Goal: Information Seeking & Learning: Find specific page/section

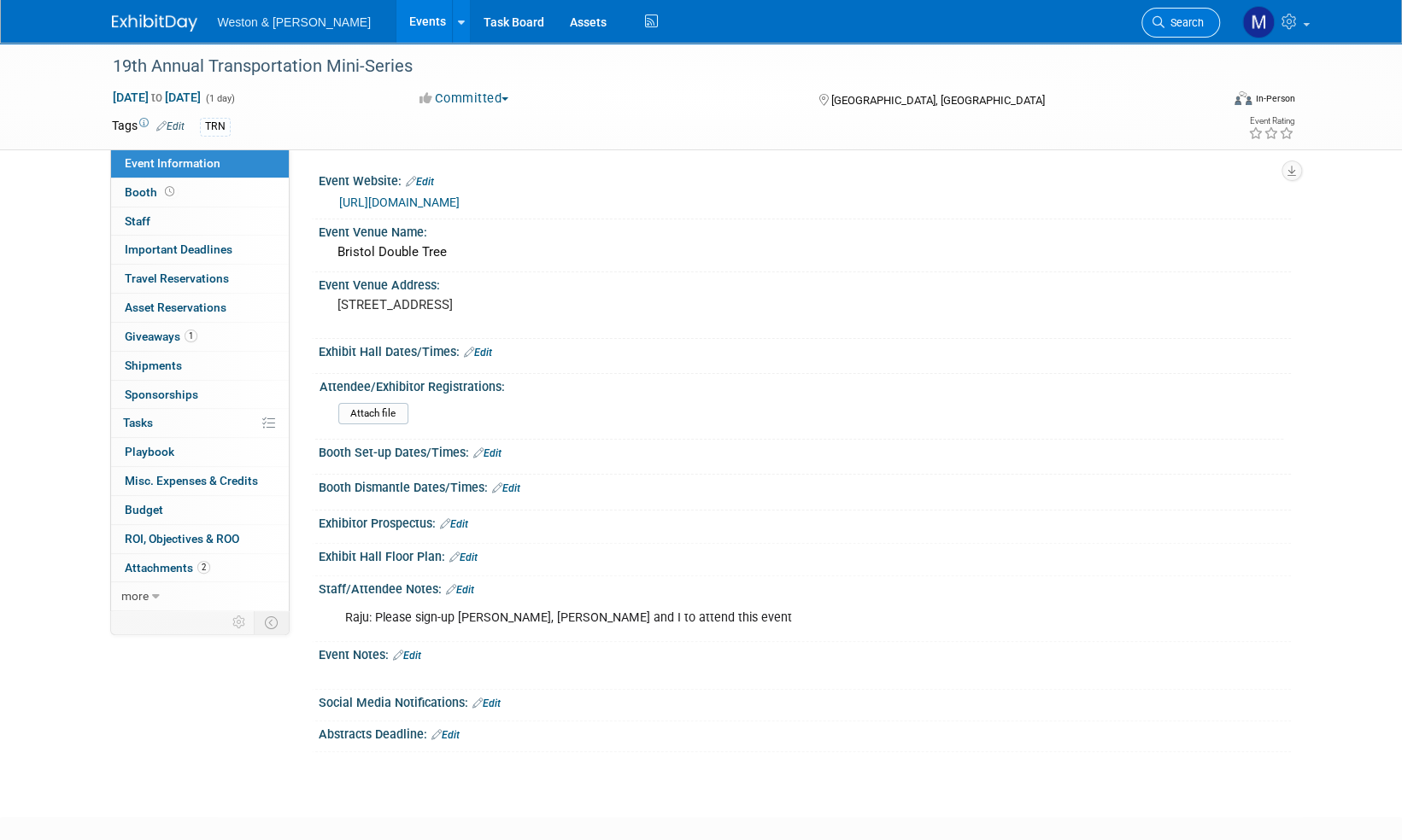
click at [1195, 18] on span "Search" at bounding box center [1183, 23] width 40 height 13
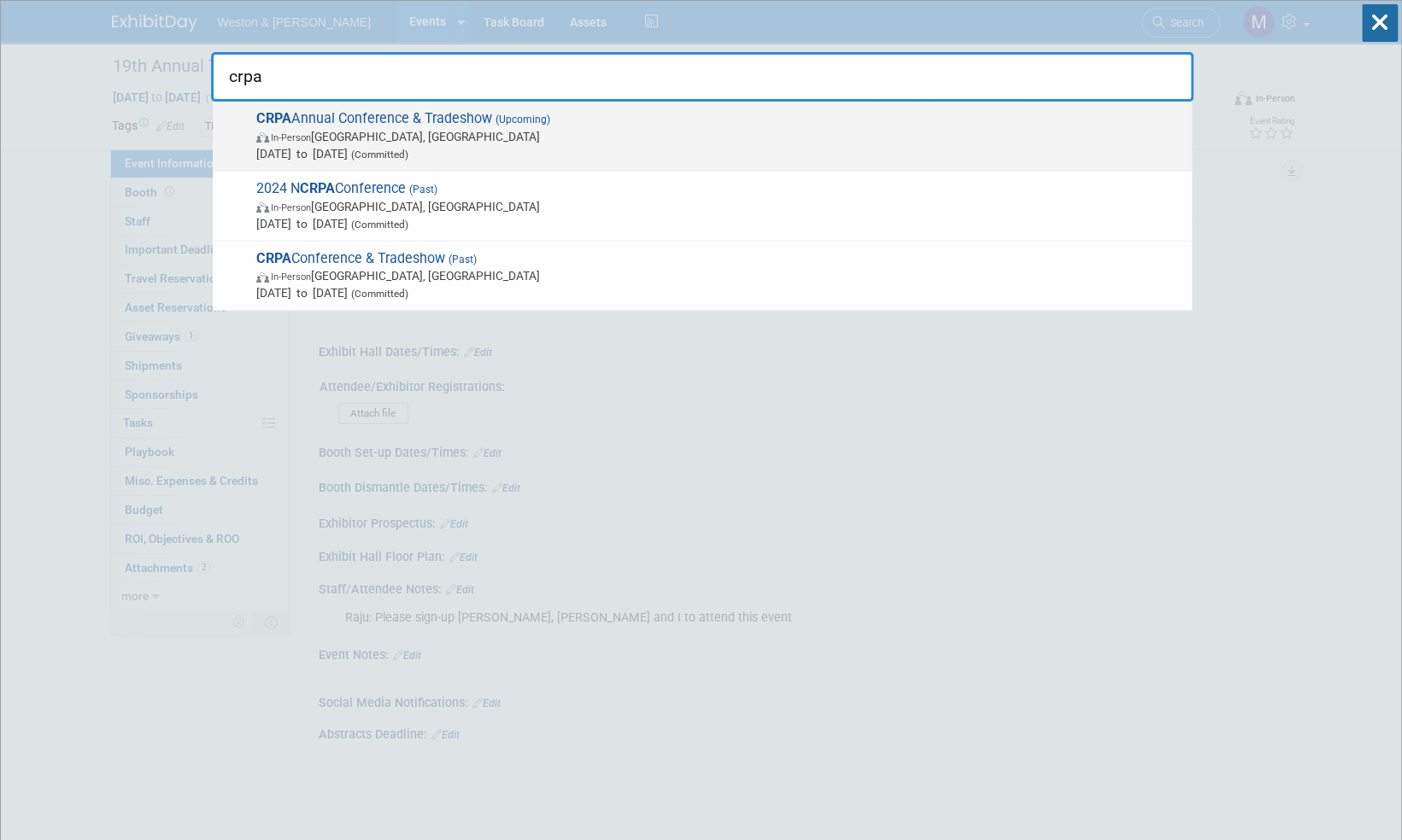
type input "crpa"
click at [475, 122] on span "CRPA Annual Conference & Tradeshow (Upcoming) In-Person [GEOGRAPHIC_DATA], [GEO…" at bounding box center [717, 136] width 932 height 52
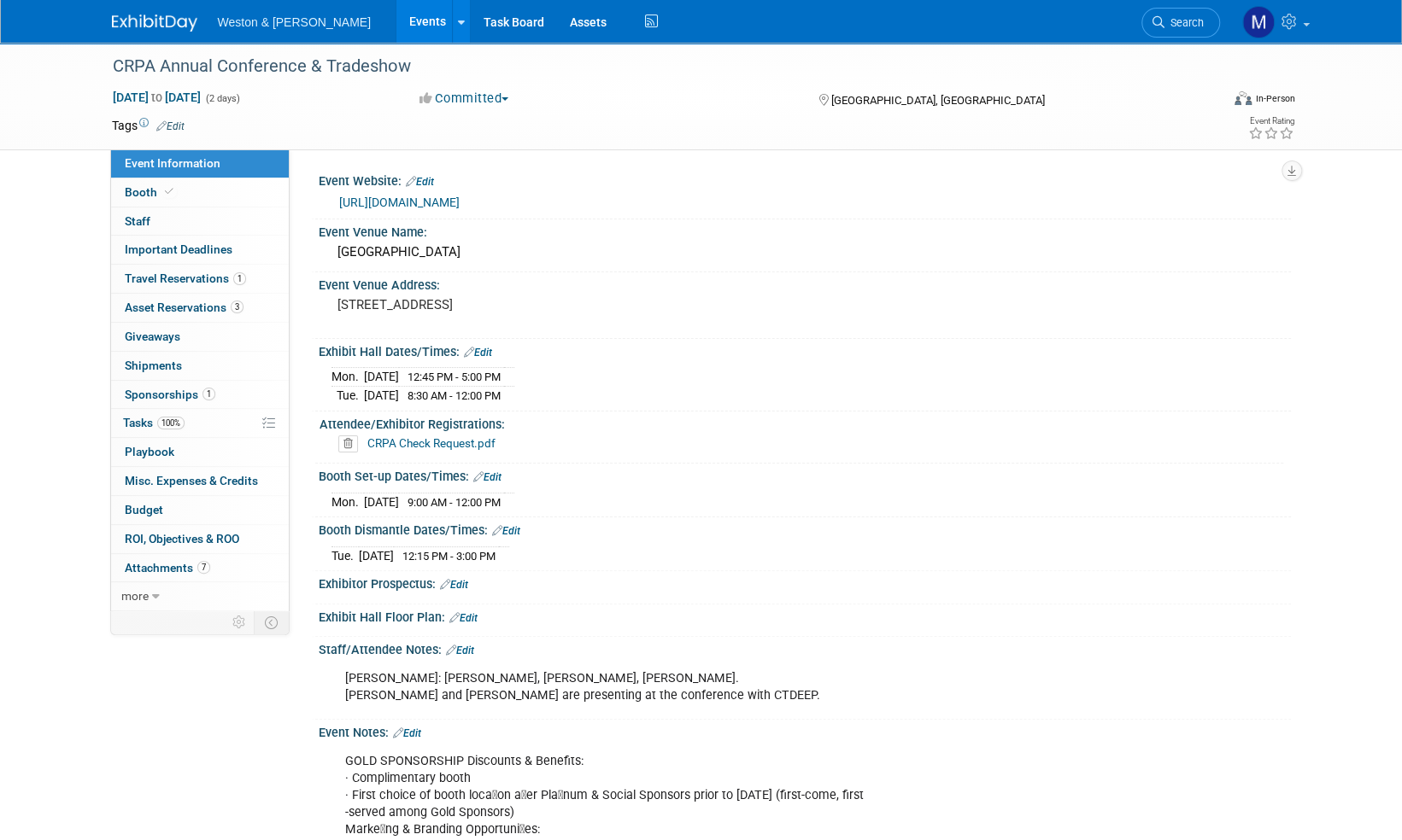
click at [459, 202] on link "https://crpa.com/conference/exhibit" at bounding box center [399, 202] width 121 height 14
click at [153, 24] on img at bounding box center [154, 23] width 86 height 18
